Goal: Information Seeking & Learning: Learn about a topic

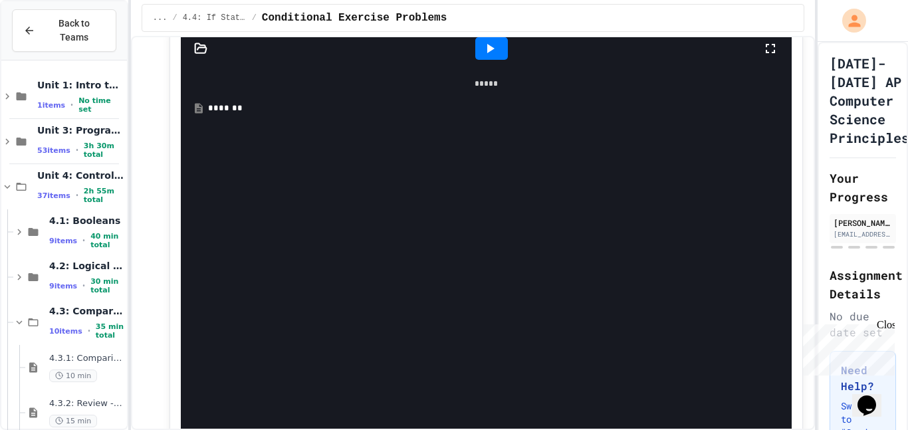
scroll to position [3945, 0]
click at [195, 112] on icon at bounding box center [199, 106] width 12 height 12
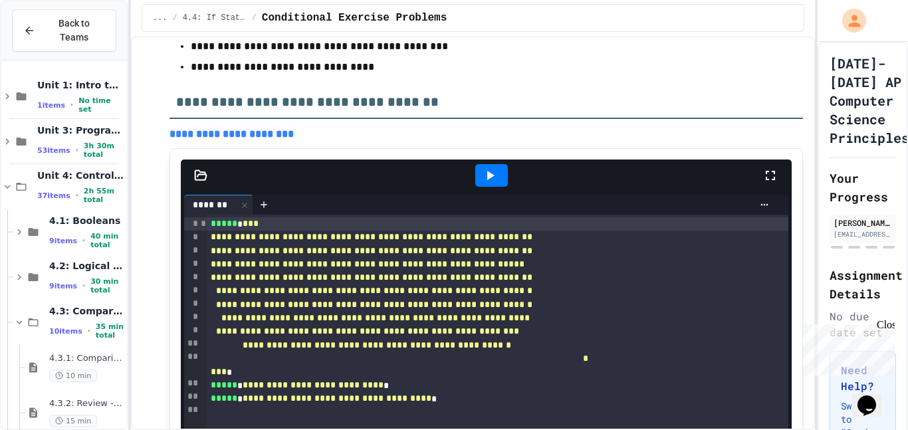
scroll to position [3813, 0]
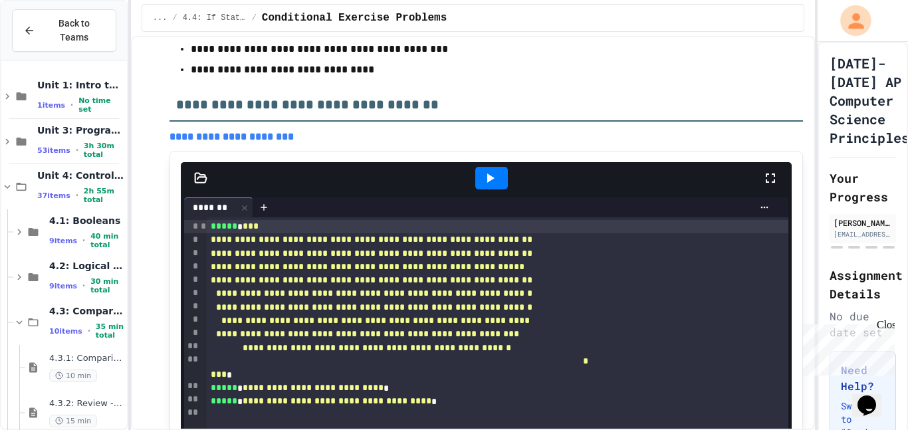
click at [865, 11] on button "My Account" at bounding box center [856, 21] width 40 height 40
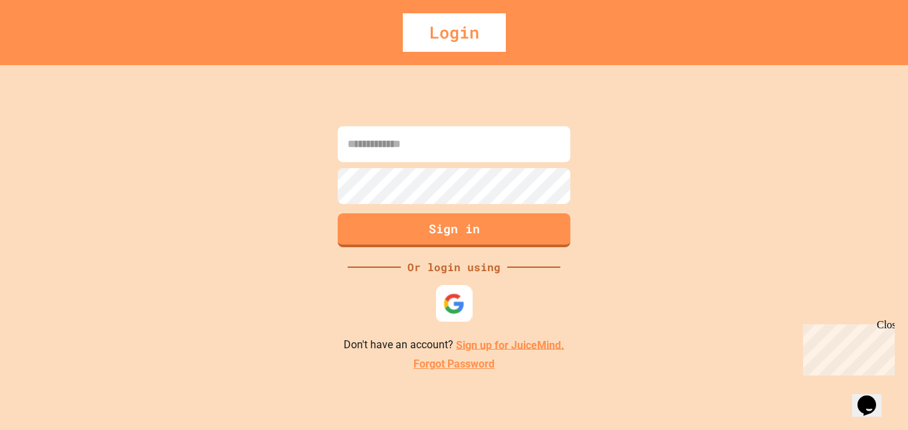
click at [462, 298] on img at bounding box center [454, 303] width 22 height 22
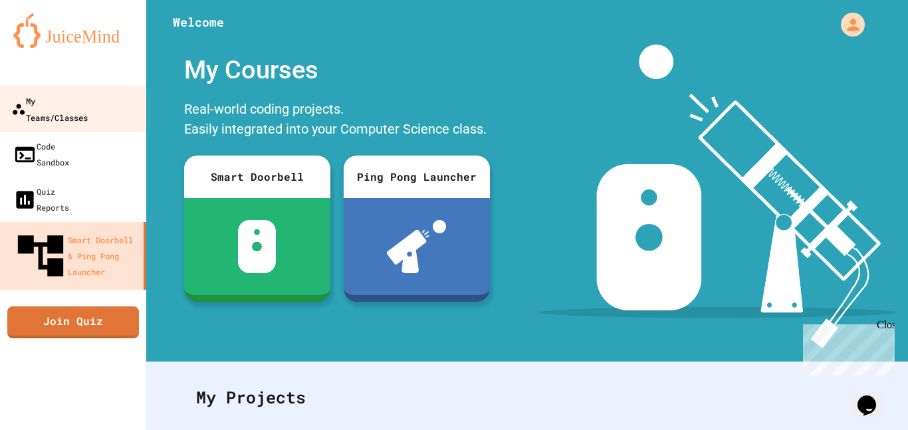
click at [24, 104] on div "My Teams/Classes" at bounding box center [49, 108] width 76 height 33
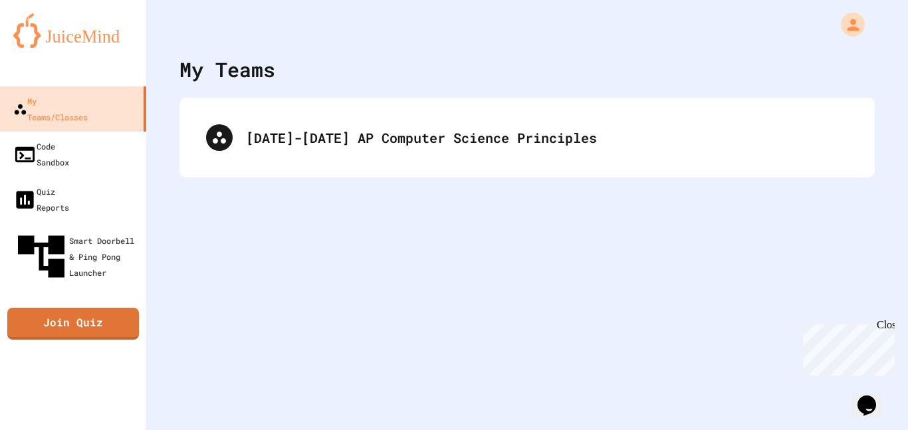
click at [220, 171] on div "[DATE]-[DATE] AP Computer Science Principles" at bounding box center [526, 138] width 695 height 80
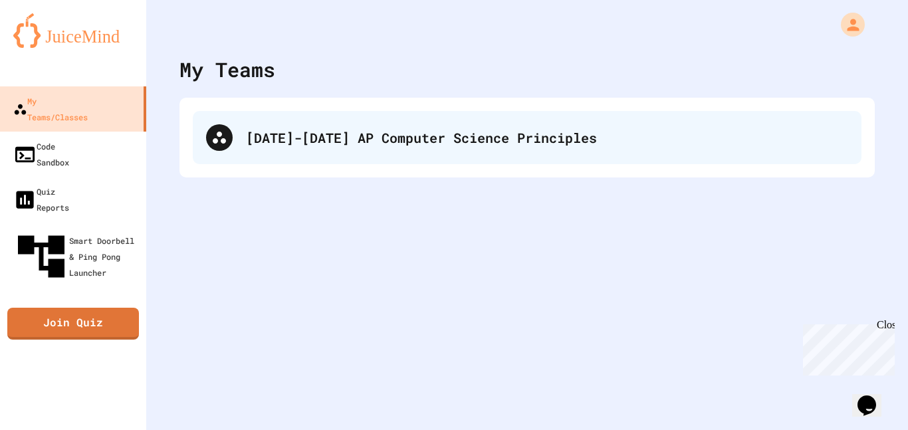
click at [244, 160] on div "[DATE]-[DATE] AP Computer Science Principles" at bounding box center [527, 137] width 669 height 53
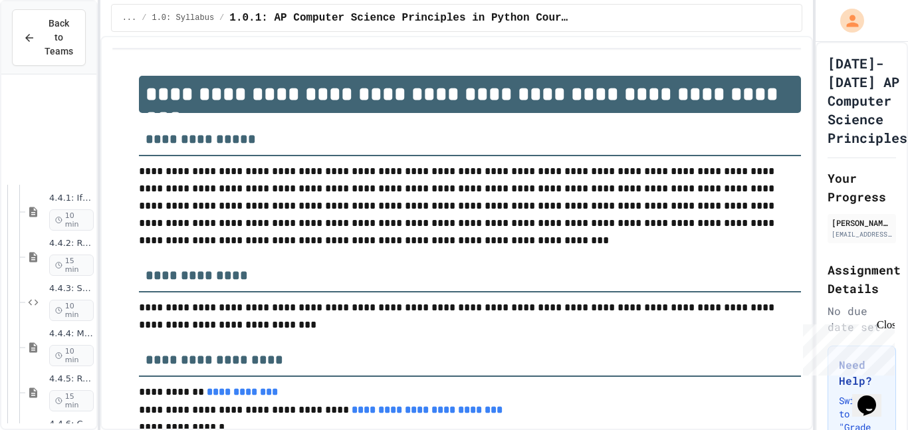
scroll to position [1073, 0]
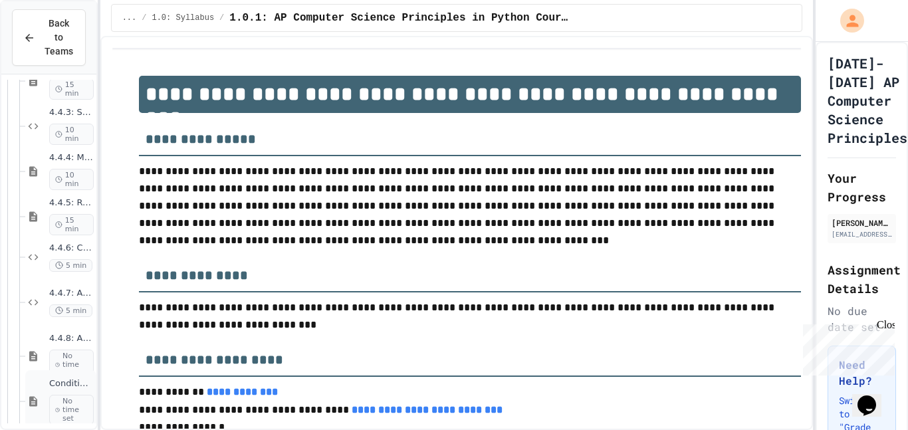
click at [47, 384] on div "Conditional Exercise Problems No time set" at bounding box center [60, 401] width 71 height 62
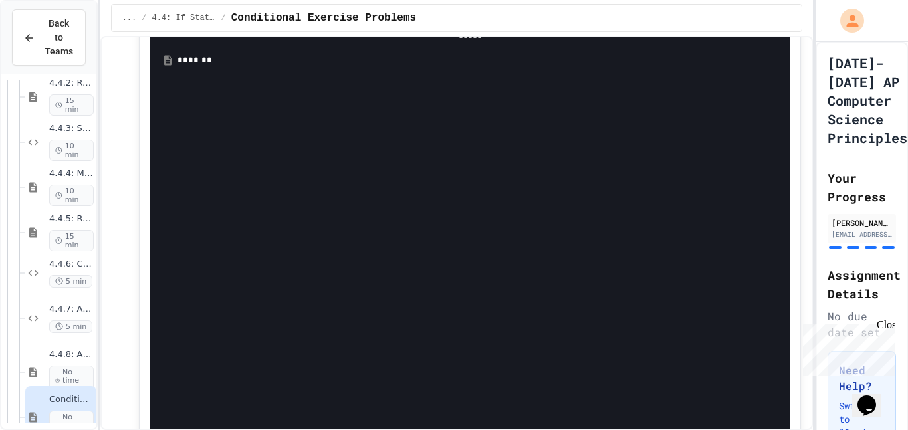
scroll to position [3930, 0]
click at [213, 76] on div "*******" at bounding box center [479, 69] width 605 height 13
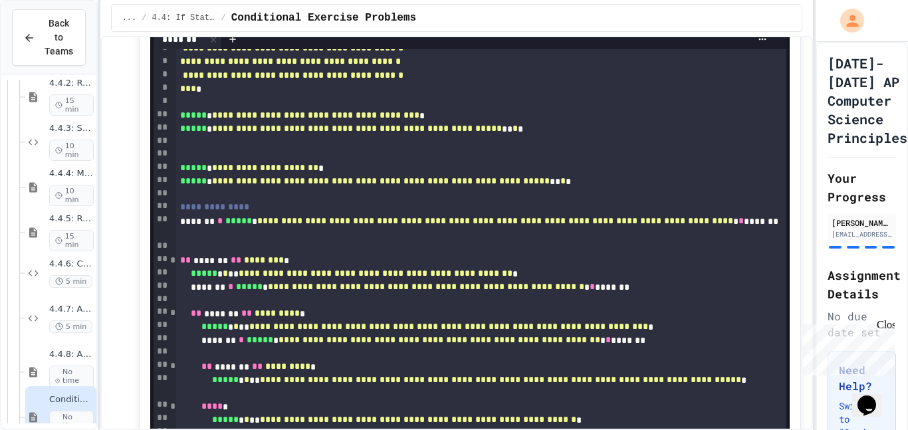
scroll to position [0, 0]
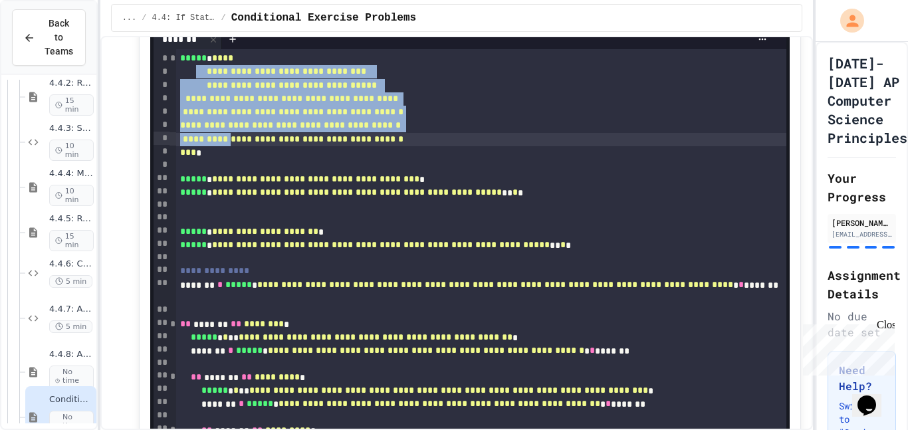
drag, startPoint x: 213, startPoint y: 175, endPoint x: 236, endPoint y: 233, distance: 61.7
click at [524, 132] on div "**********" at bounding box center [481, 125] width 611 height 13
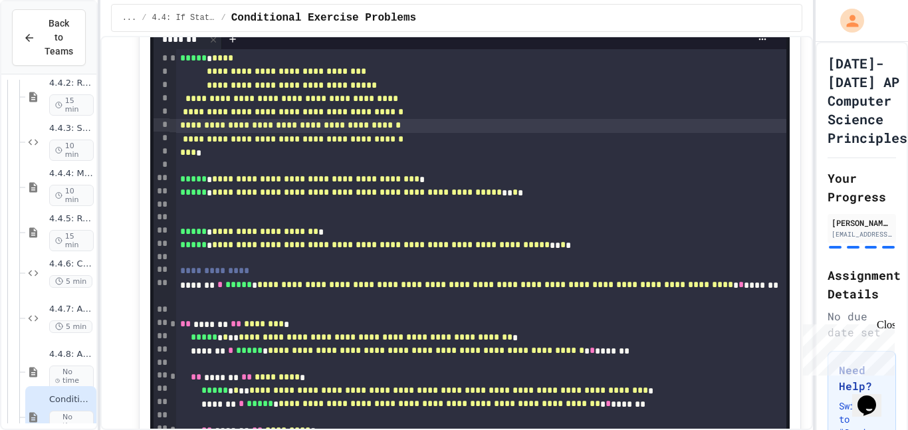
click at [522, 146] on div "**********" at bounding box center [481, 139] width 611 height 13
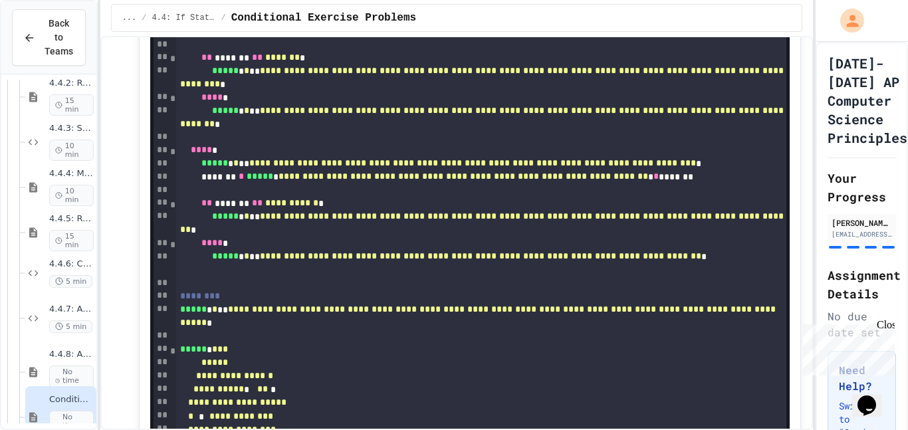
scroll to position [897, 0]
